Goal: Book appointment/travel/reservation

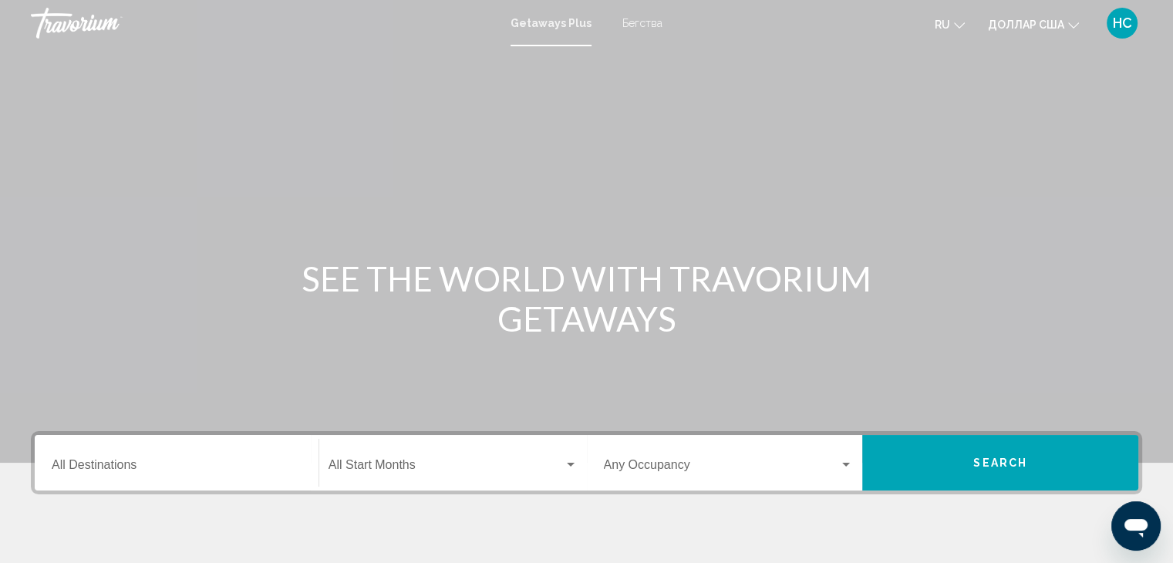
click at [170, 457] on div "Destination All Destinations" at bounding box center [177, 463] width 250 height 49
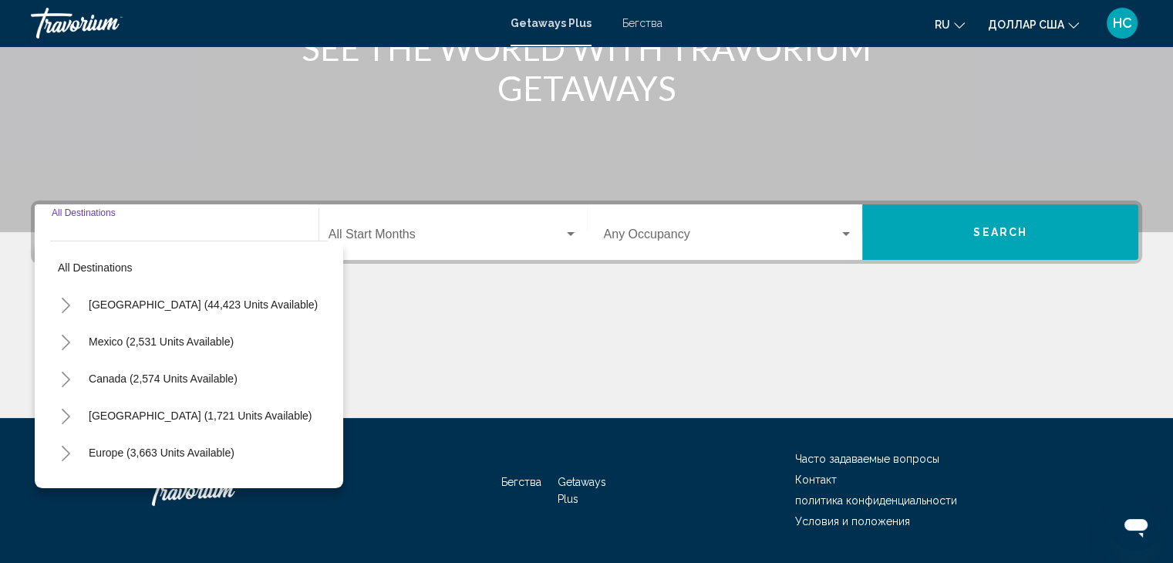
scroll to position [275, 0]
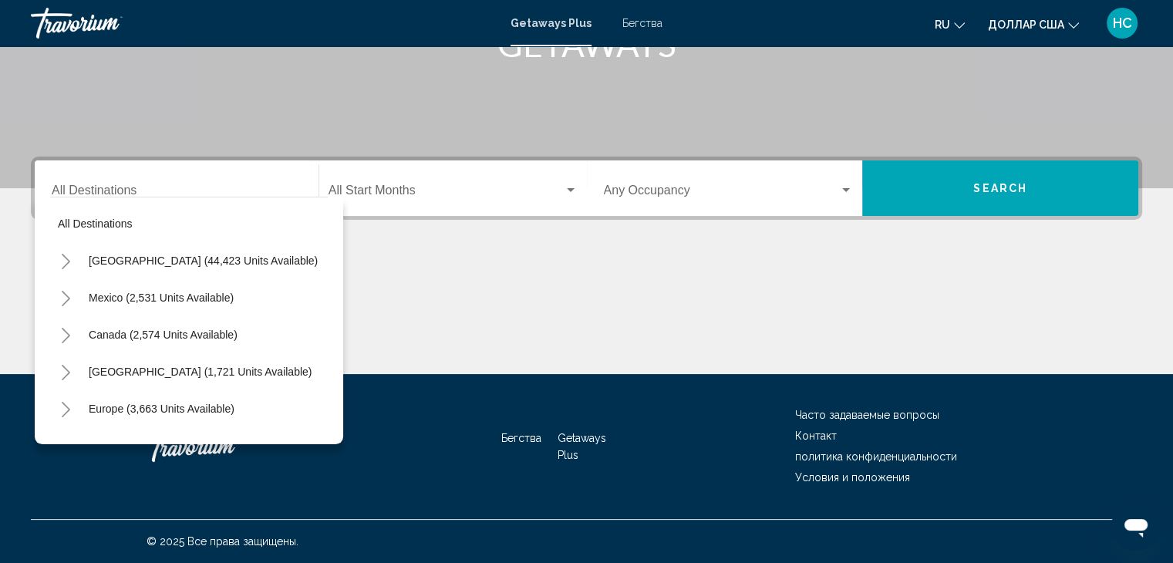
click at [697, 289] on div "Основное содержание" at bounding box center [587, 316] width 1112 height 116
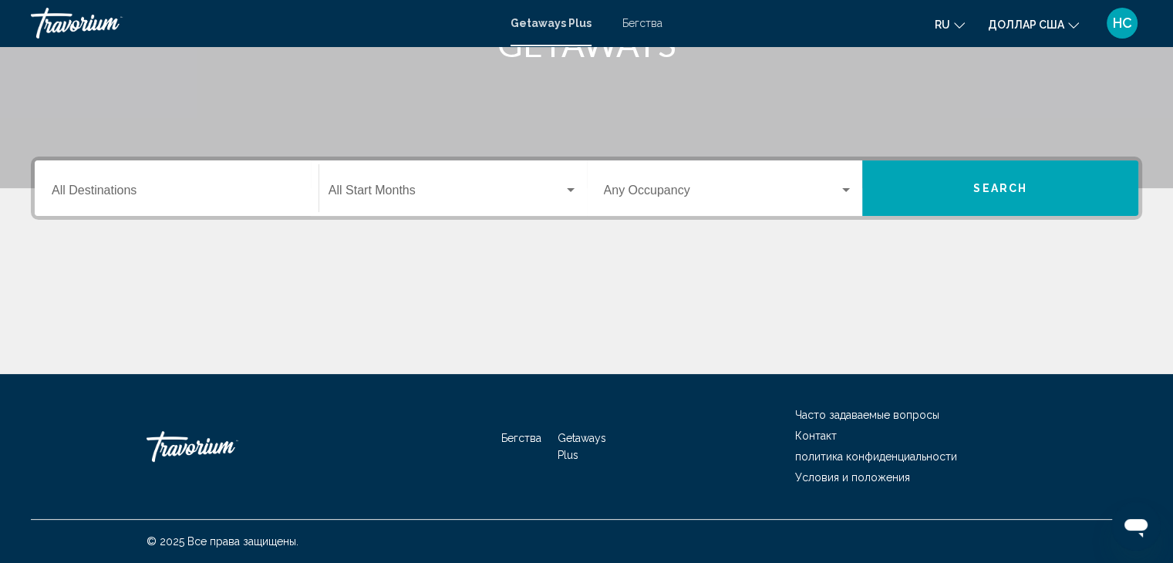
click at [944, 26] on font "ru" at bounding box center [942, 25] width 15 height 12
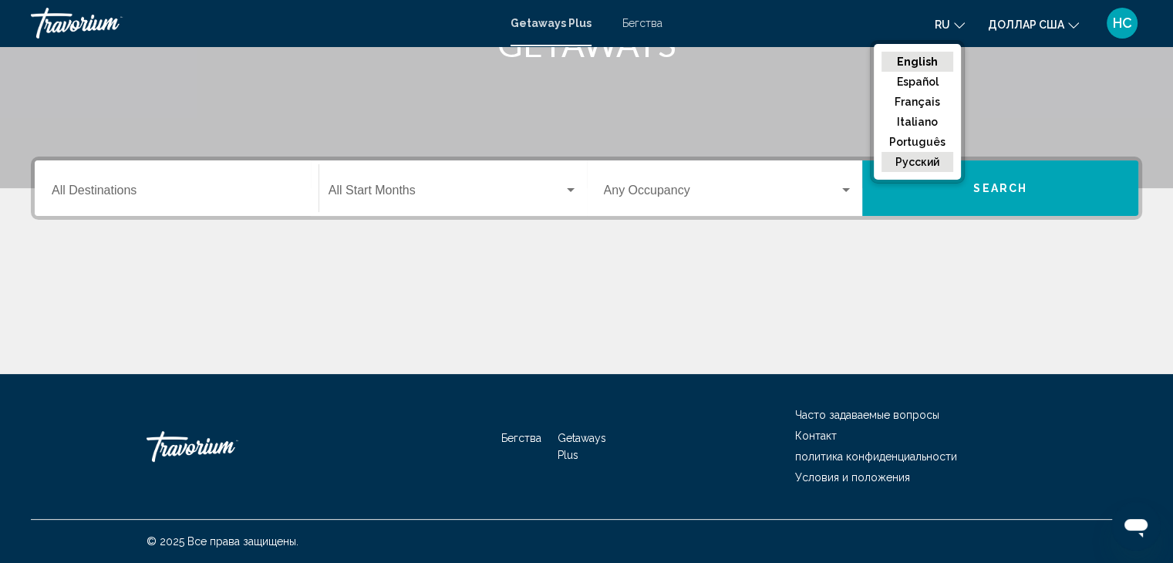
click at [916, 161] on button "русский" at bounding box center [918, 162] width 72 height 20
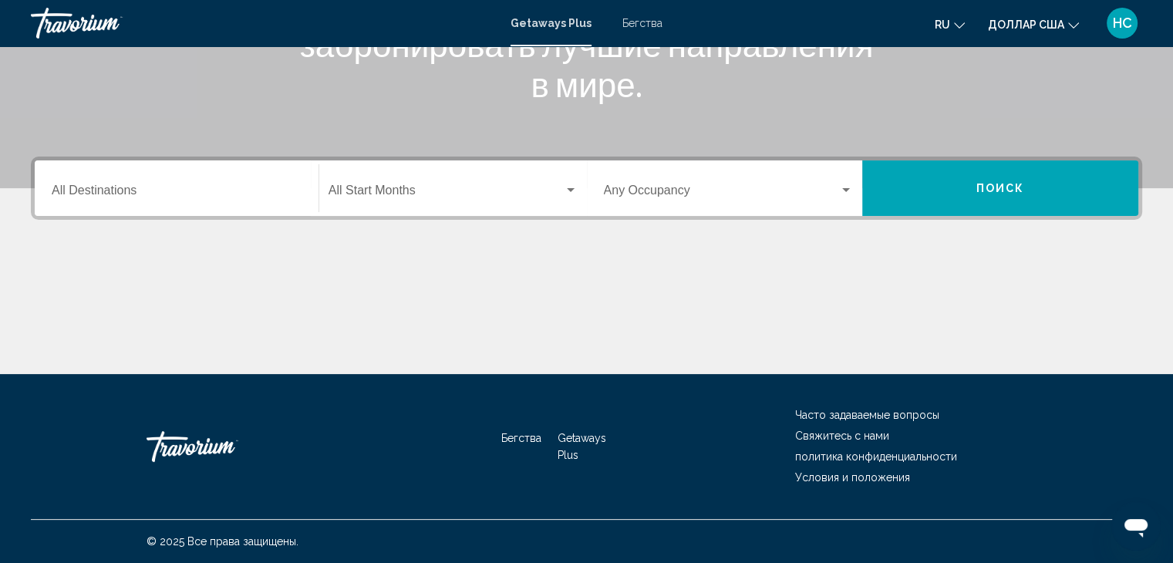
click at [145, 197] on input "Destination All Destinations" at bounding box center [177, 194] width 250 height 14
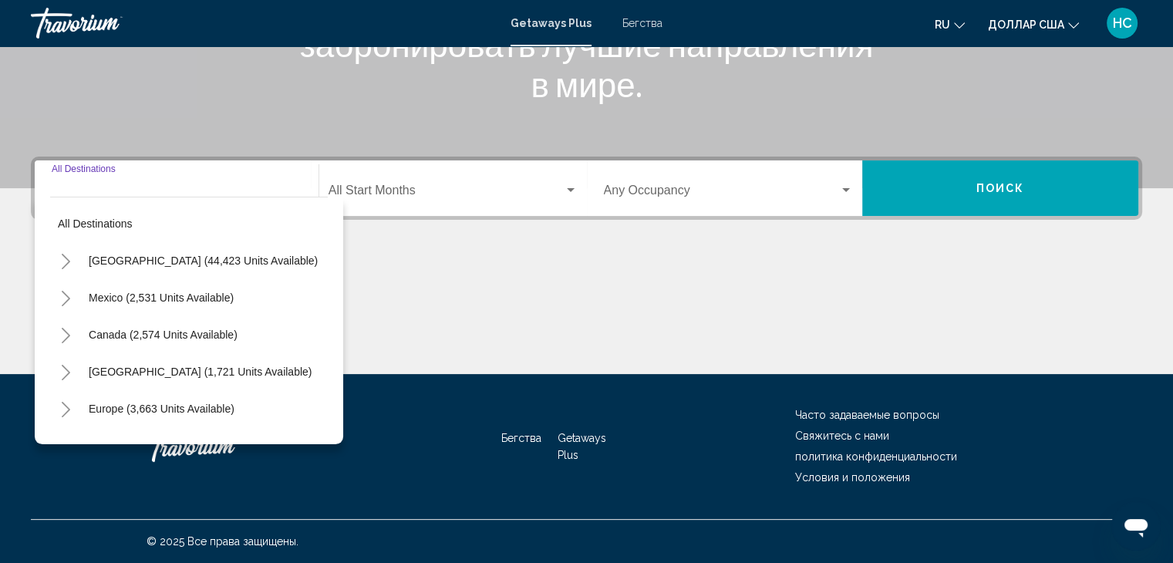
click at [145, 184] on div "Destination All Destinations" at bounding box center [177, 188] width 250 height 49
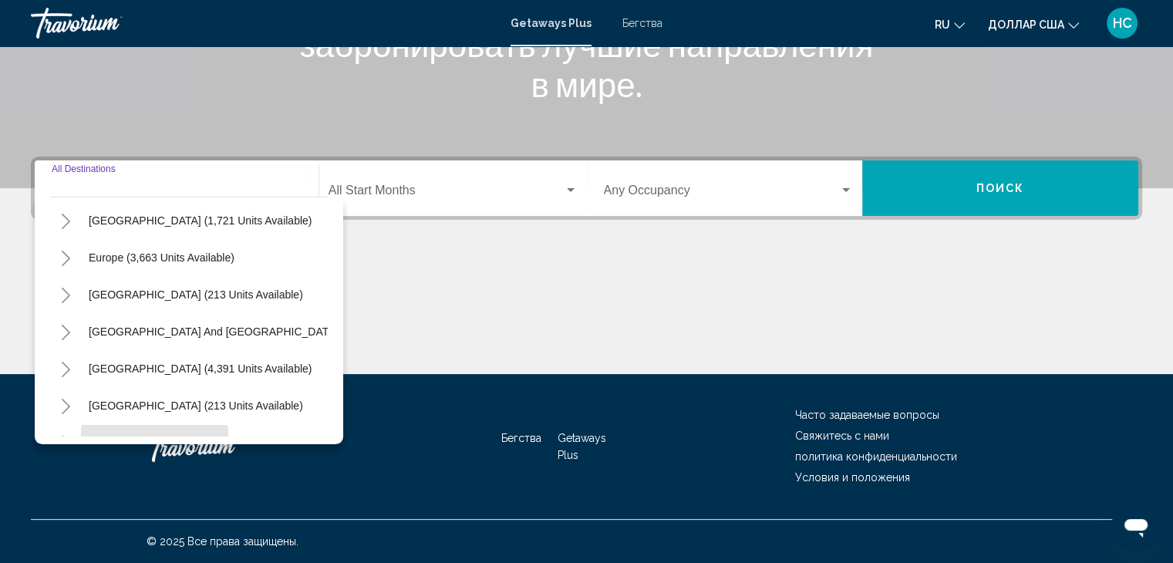
scroll to position [107, 0]
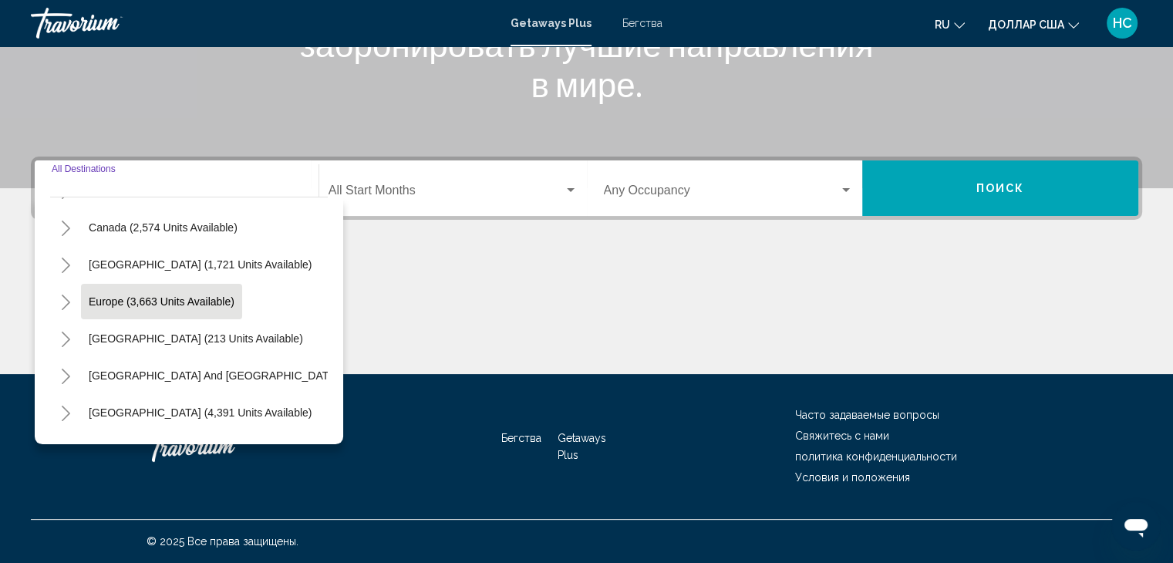
click at [182, 299] on span "Europe (3,663 units available)" at bounding box center [162, 301] width 146 height 12
type input "**********"
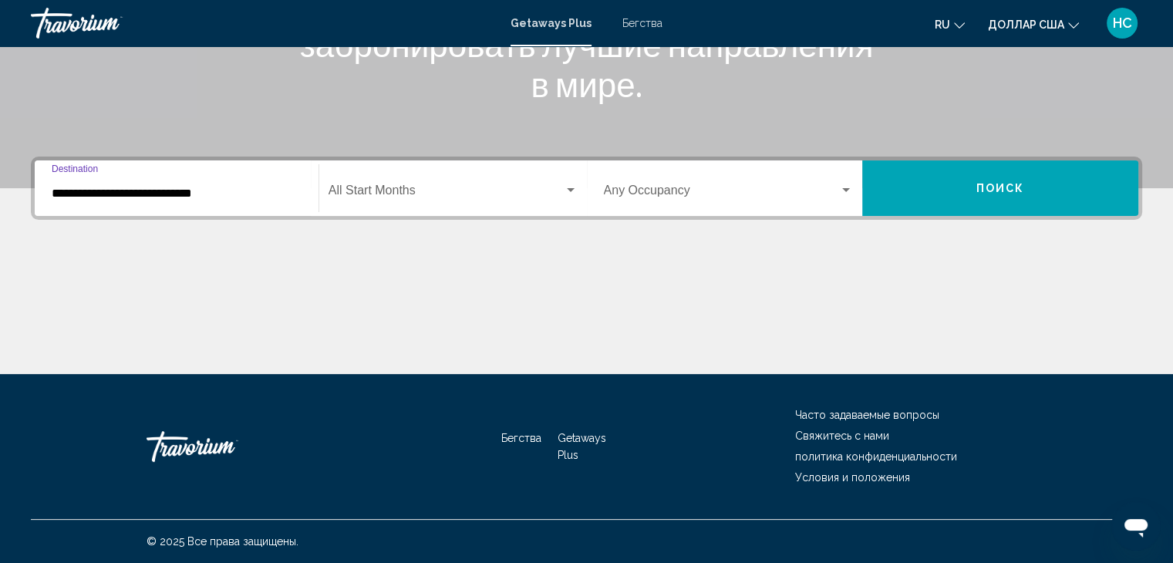
click at [185, 196] on input "**********" at bounding box center [177, 194] width 250 height 14
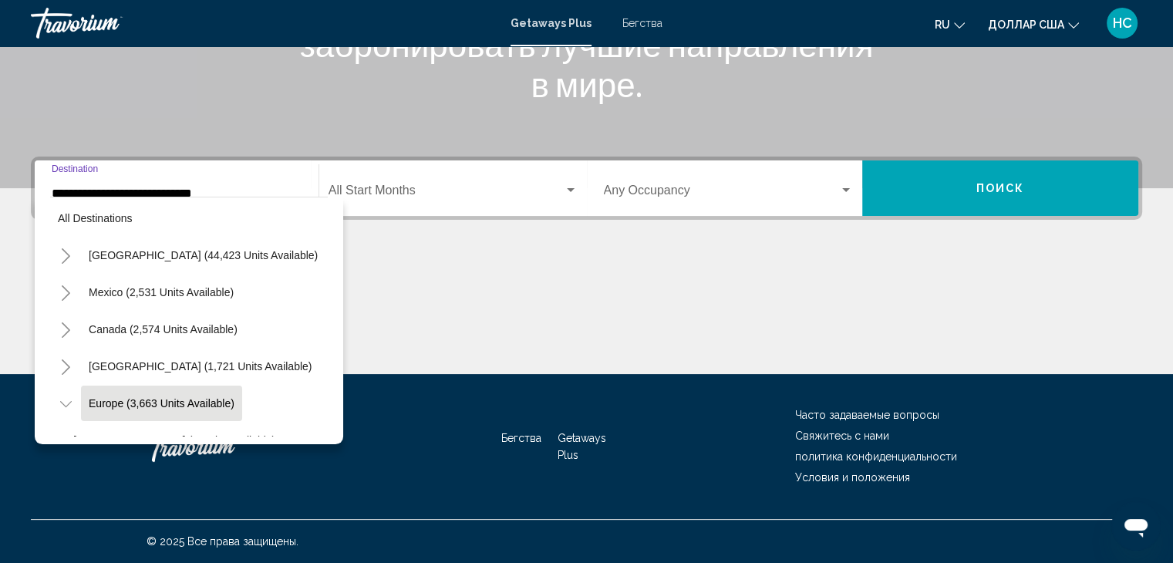
scroll to position [0, 0]
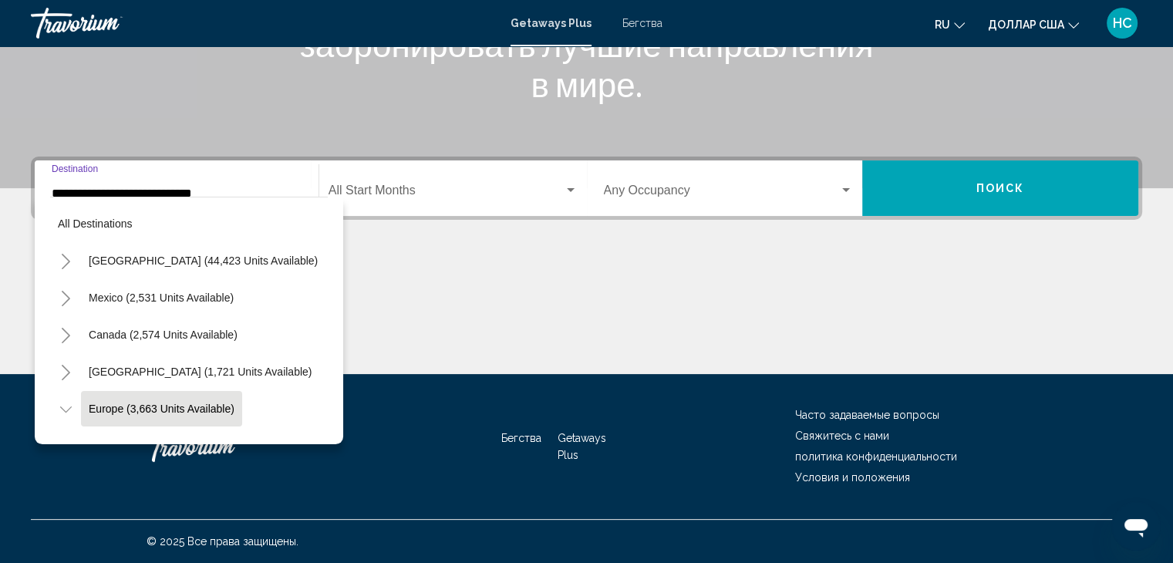
click at [479, 174] on div "Start Month All Start Months" at bounding box center [453, 188] width 249 height 49
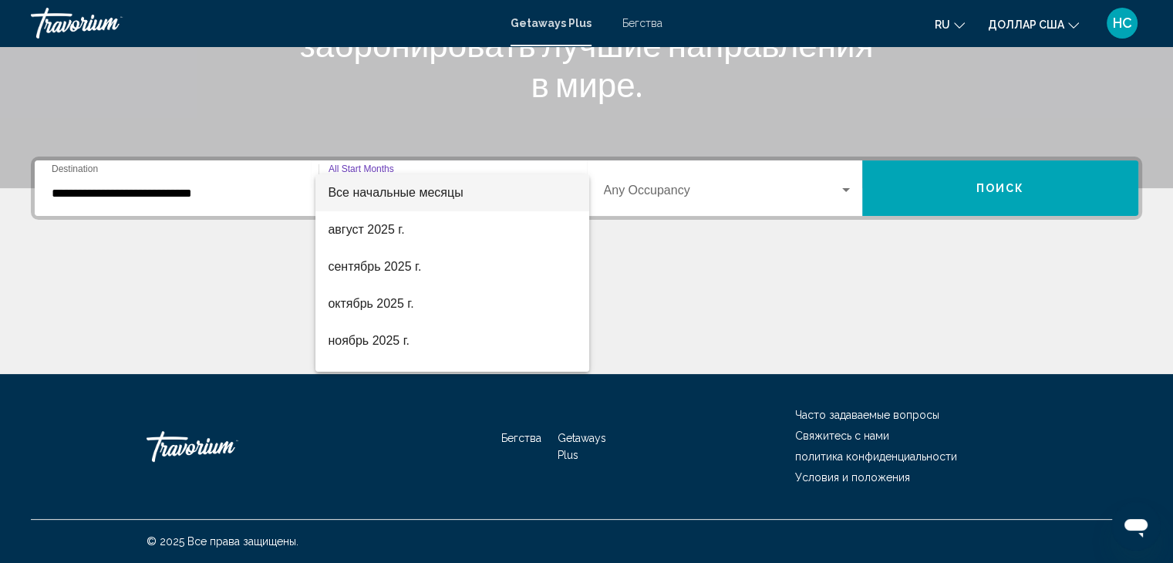
click at [181, 184] on div at bounding box center [586, 281] width 1173 height 563
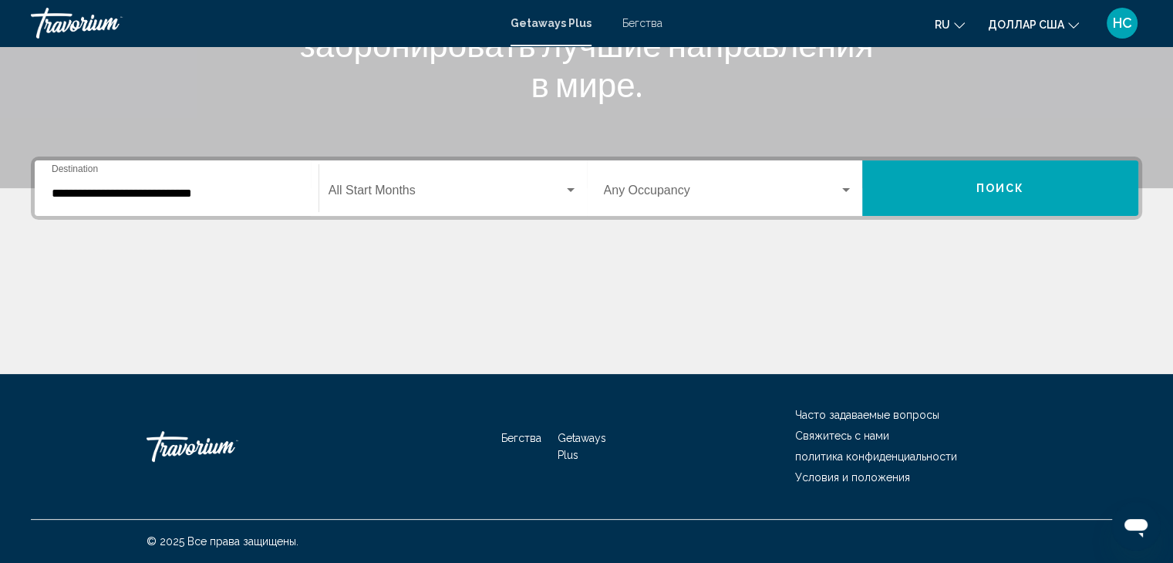
click at [494, 184] on div "Start Month All Start Months" at bounding box center [453, 188] width 249 height 49
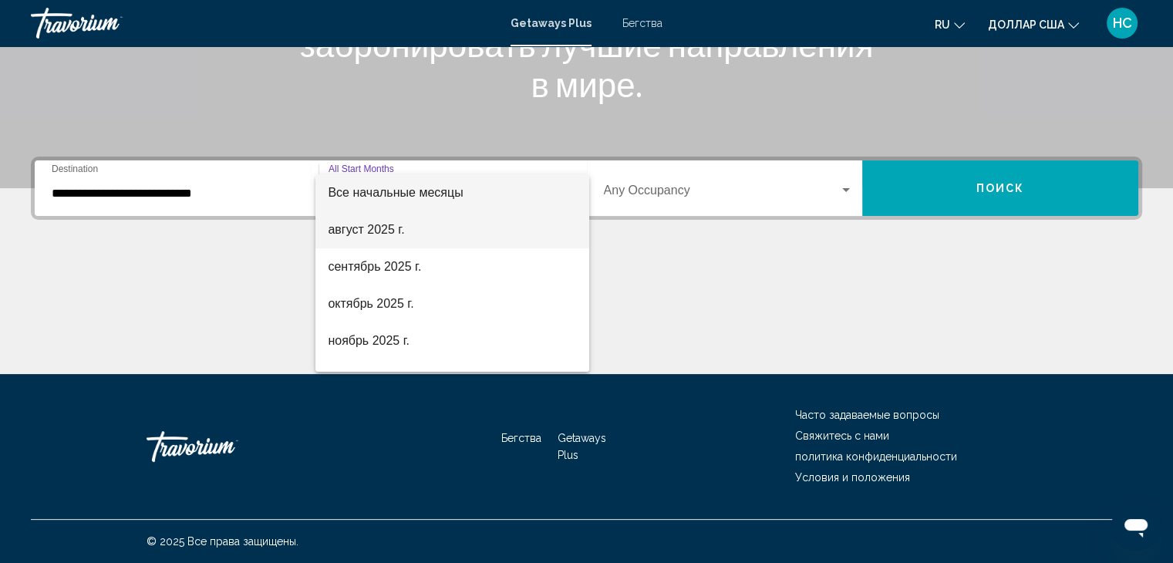
click at [463, 231] on span "август 2025 г." at bounding box center [452, 229] width 249 height 37
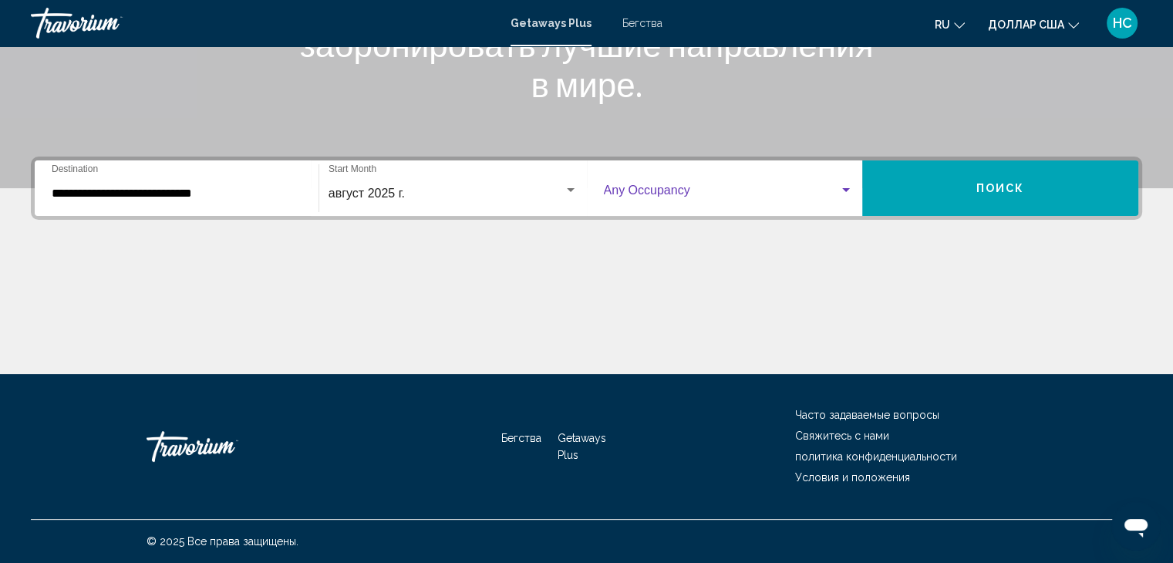
click at [681, 194] on span "Виджет поиска" at bounding box center [722, 194] width 236 height 14
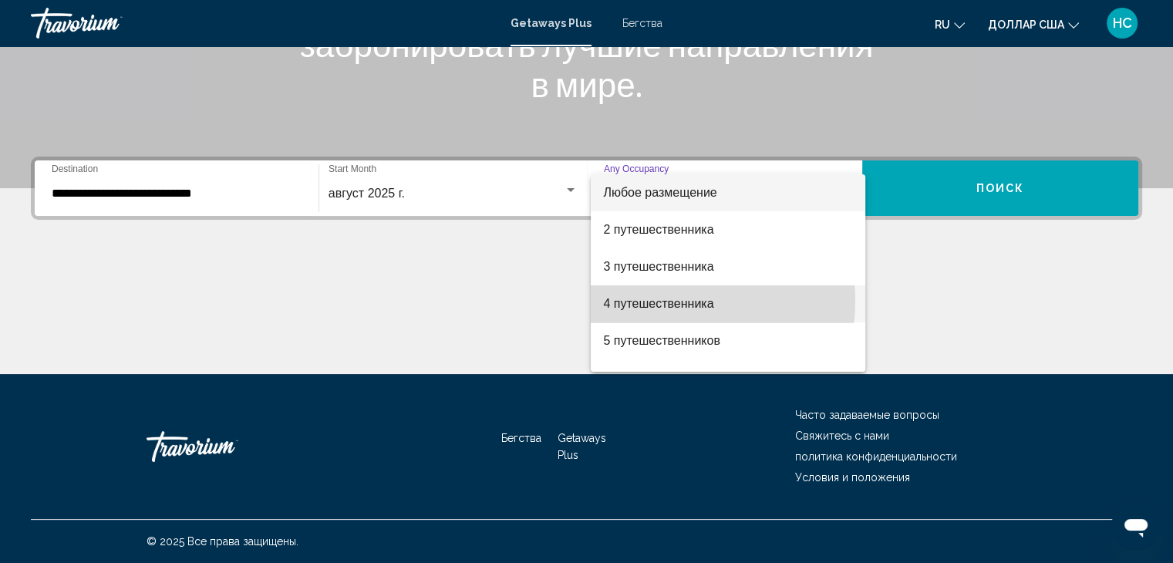
click at [654, 300] on font "4 путешественника" at bounding box center [658, 303] width 110 height 13
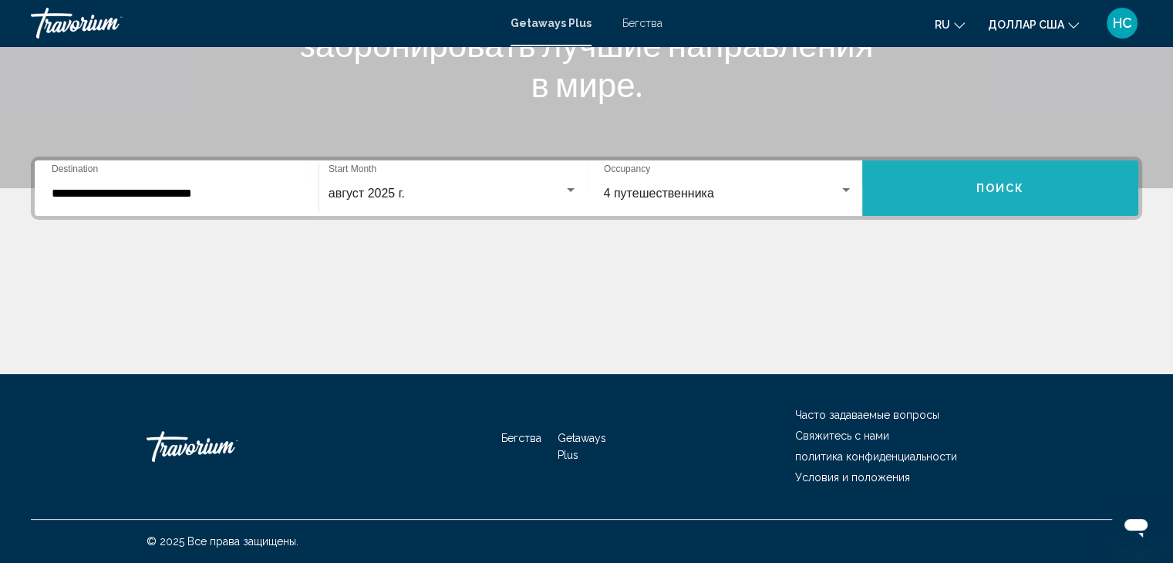
click at [1007, 195] on button "Поиск" at bounding box center [1000, 188] width 276 height 56
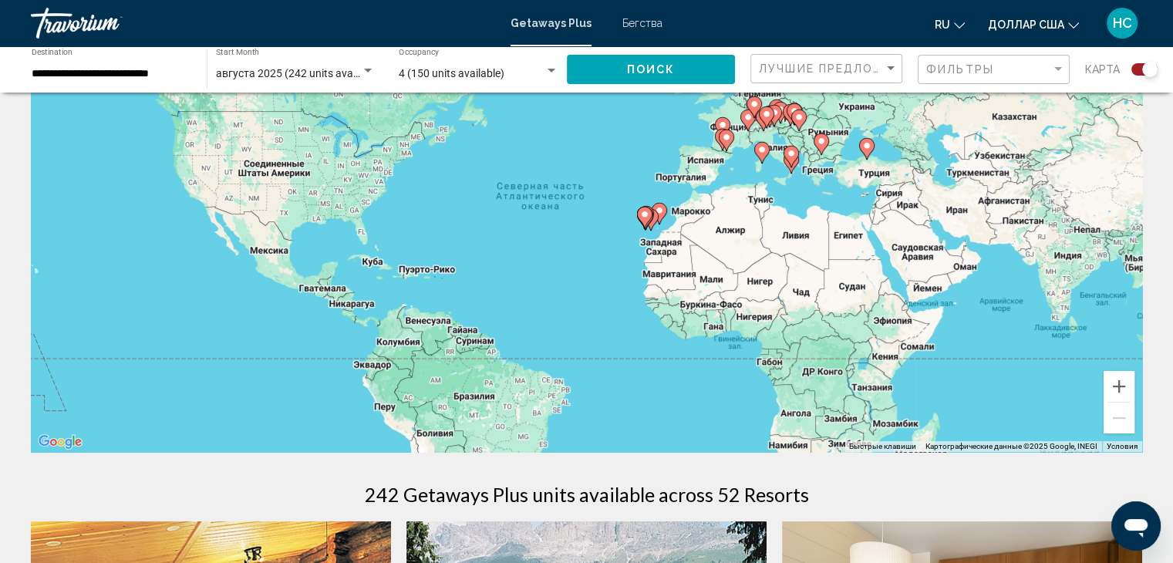
scroll to position [154, 0]
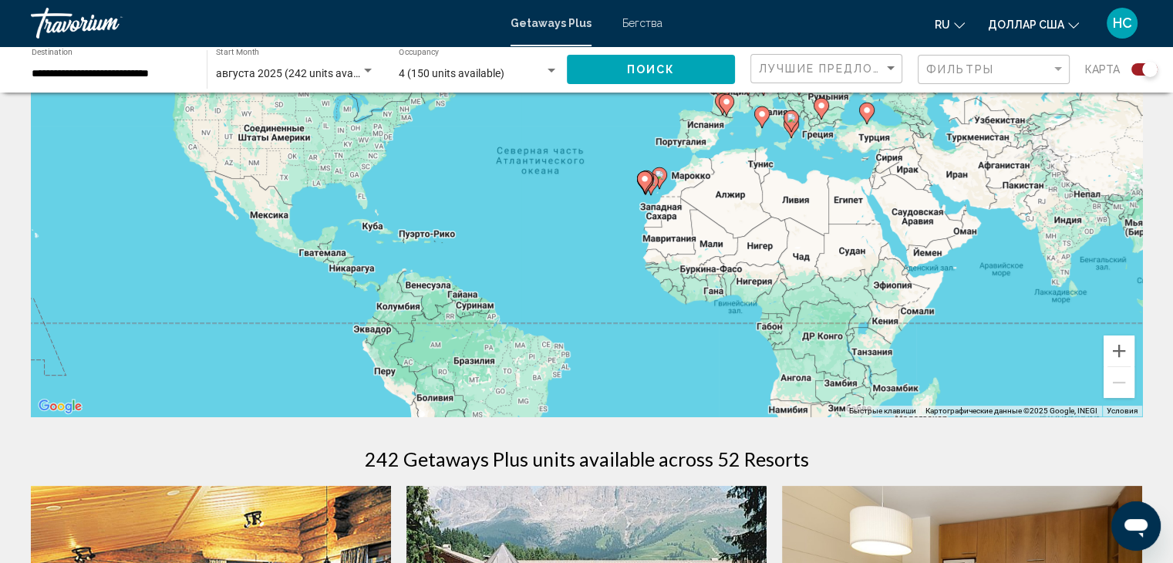
click at [614, 69] on button "Поиск" at bounding box center [651, 69] width 168 height 29
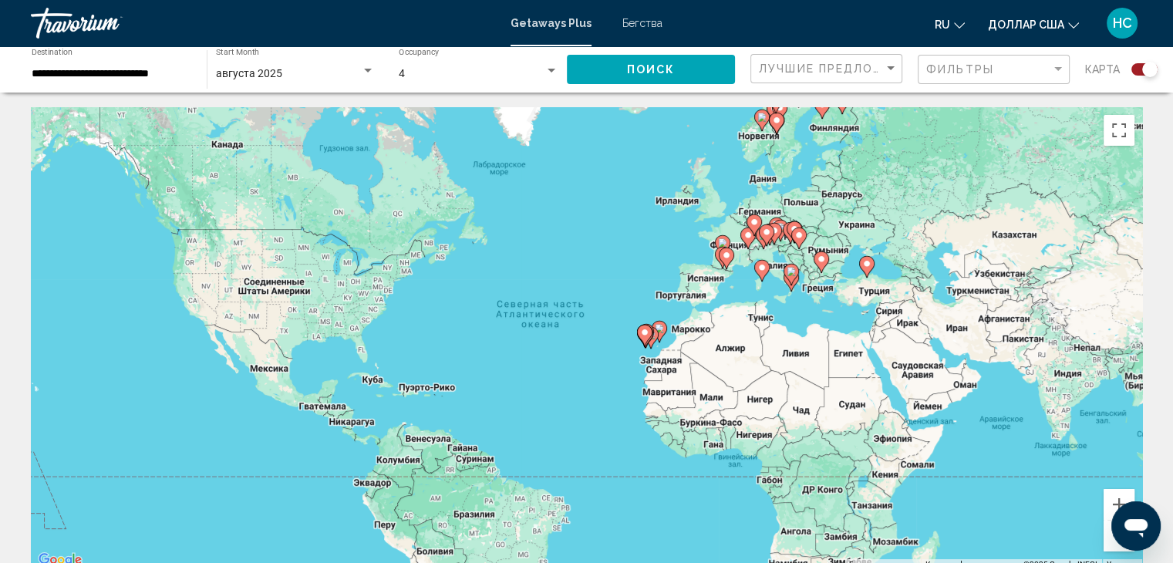
scroll to position [0, 0]
click at [105, 69] on input "**********" at bounding box center [112, 74] width 160 height 12
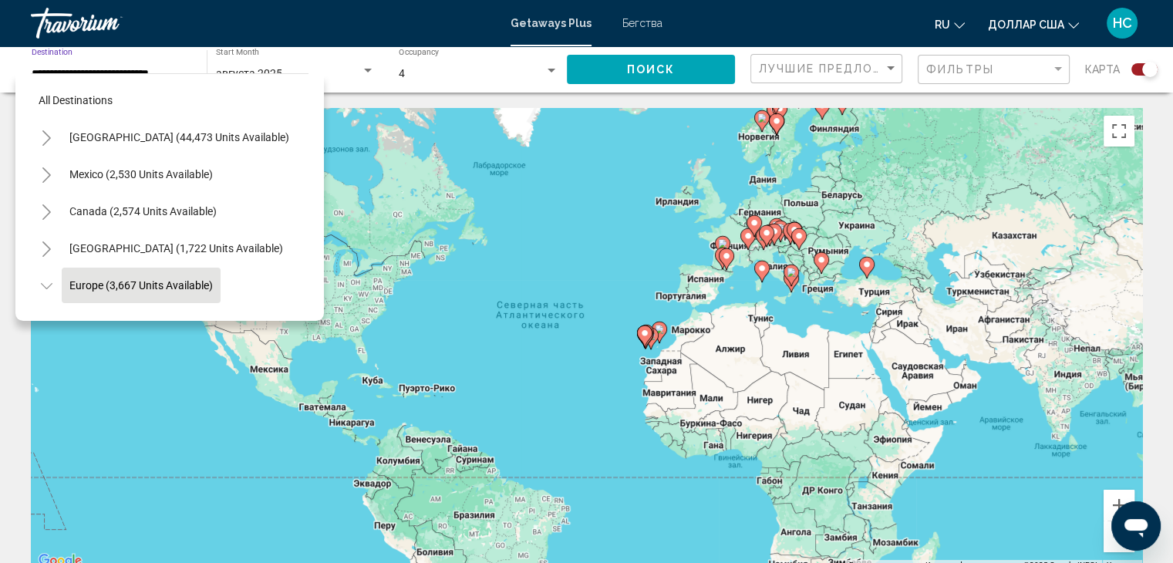
scroll to position [97, 0]
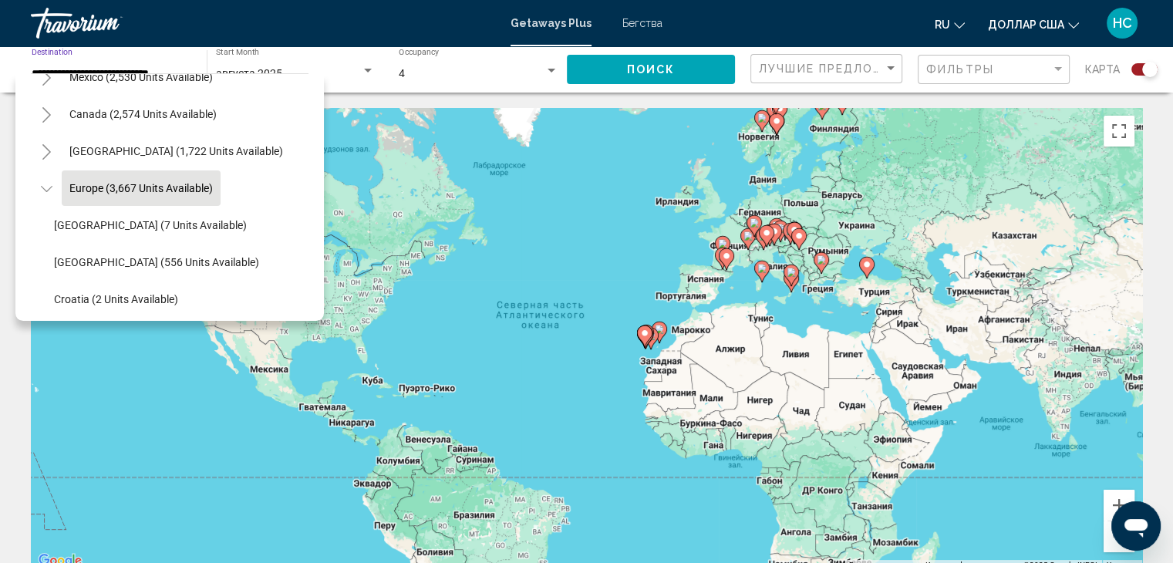
click at [105, 69] on input "**********" at bounding box center [112, 74] width 160 height 12
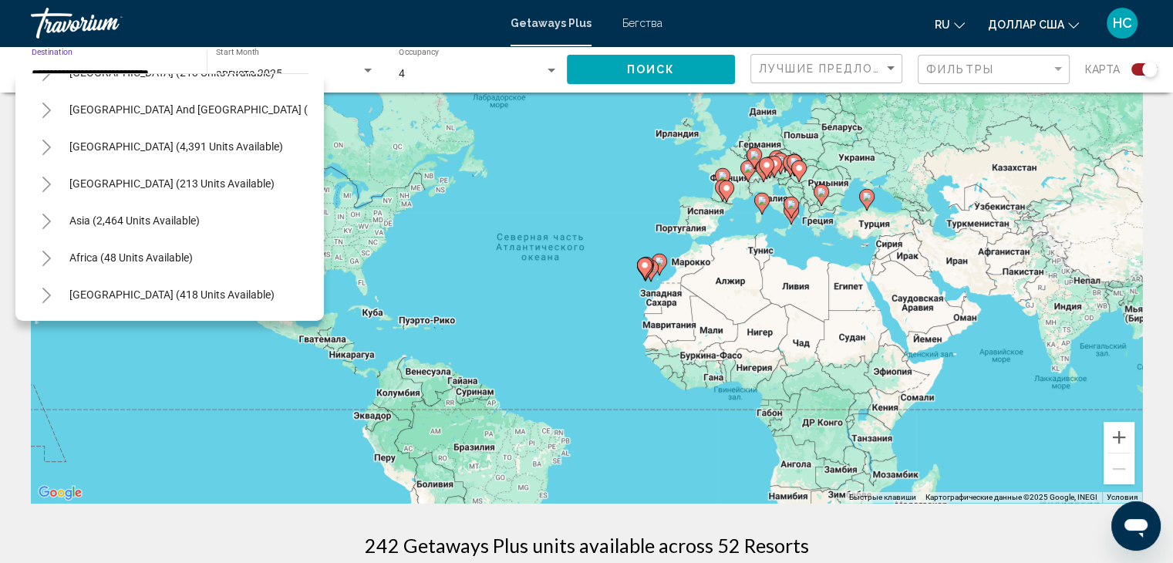
scroll to position [231, 0]
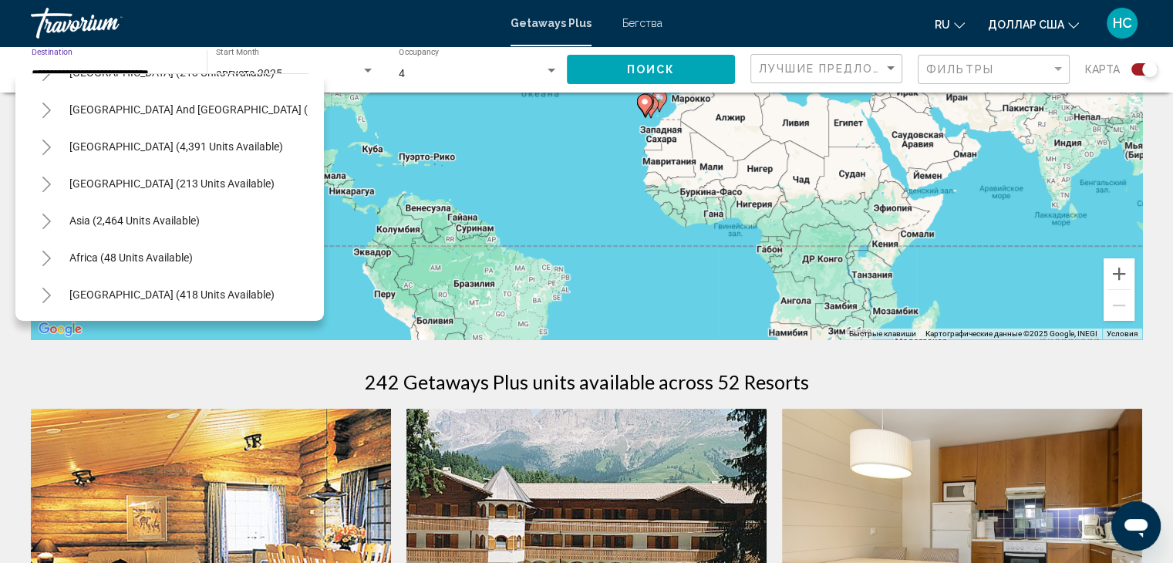
click at [375, 371] on h1 "242 Getaways Plus units available across 52 Resorts" at bounding box center [587, 381] width 444 height 23
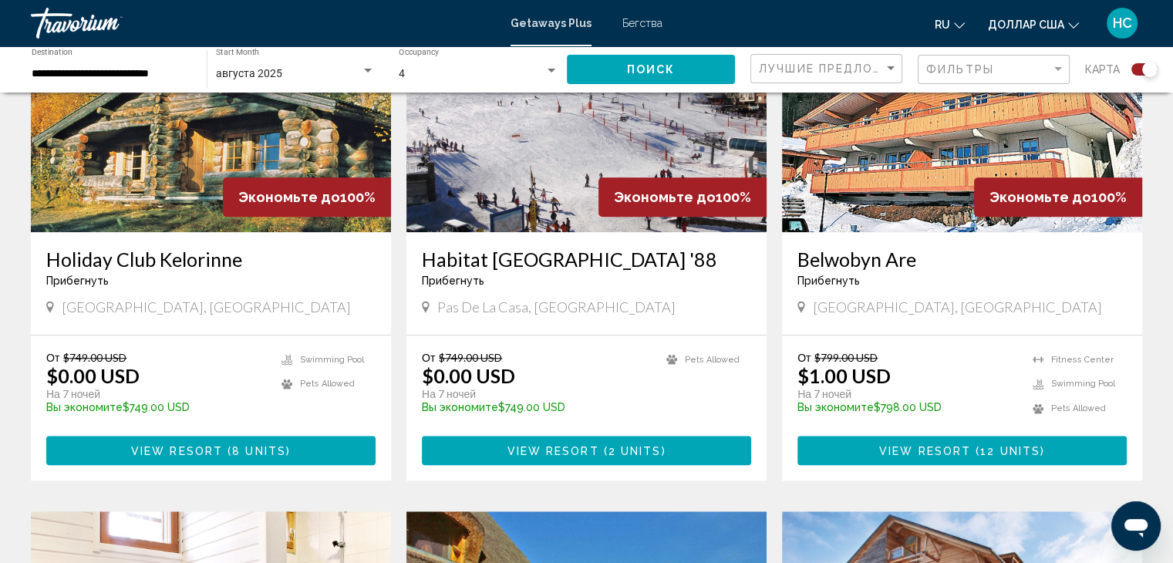
scroll to position [808, 0]
